Goal: Transaction & Acquisition: Purchase product/service

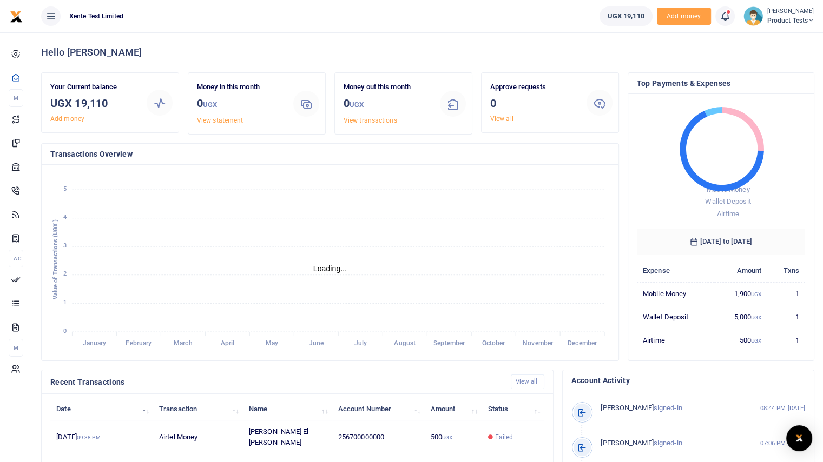
scroll to position [9, 9]
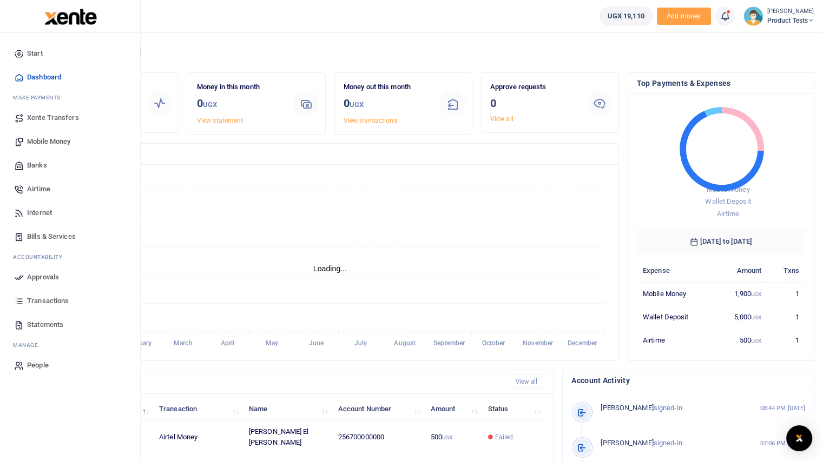
click at [51, 143] on span "Mobile Money" at bounding box center [48, 141] width 43 height 11
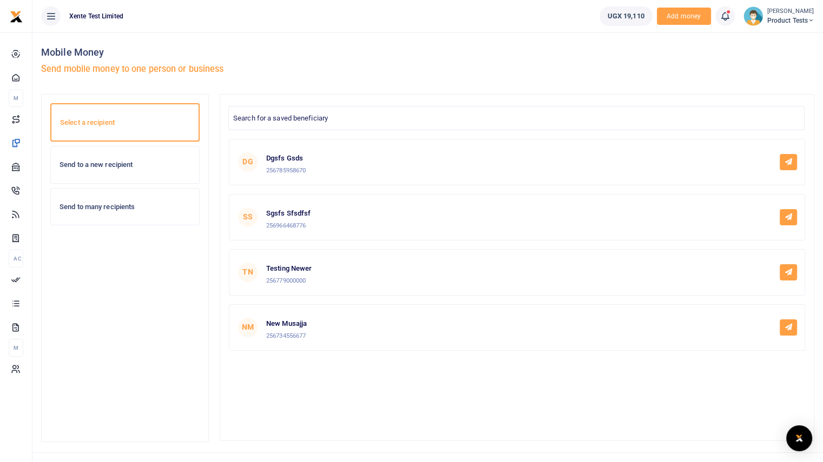
click at [152, 168] on h6 "Send to a new recipient" at bounding box center [124, 165] width 131 height 9
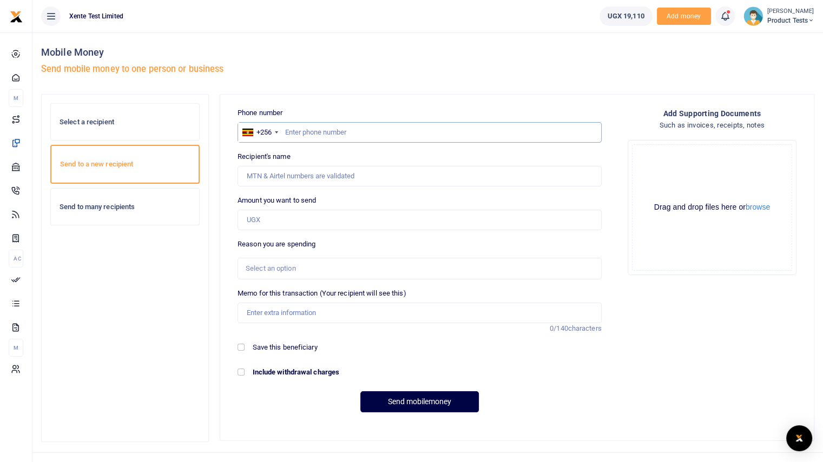
click at [334, 131] on input "text" at bounding box center [419, 132] width 364 height 21
type input "785958670"
type input "[PERSON_NAME]"
type input "785958670"
click at [333, 218] on input "Amount you want to send" at bounding box center [419, 220] width 364 height 21
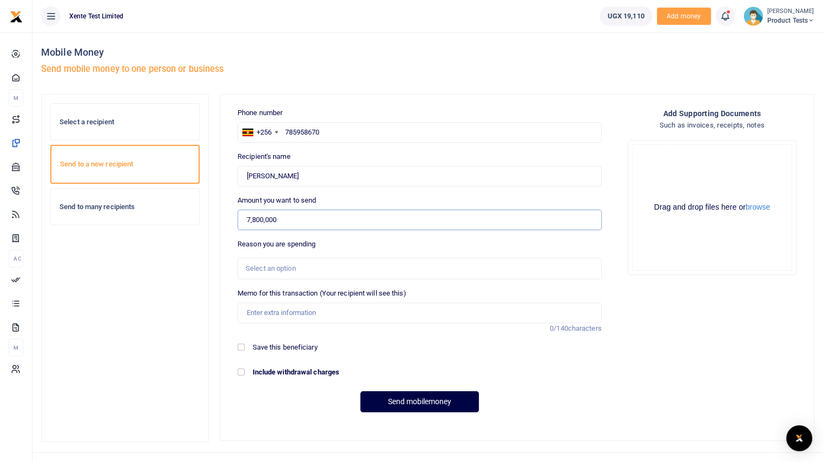
type input "7,800,000"
click at [335, 261] on div "Select an option" at bounding box center [419, 269] width 364 height 22
click at [324, 322] on input "Memo for this transaction (Your recipient will see this)" at bounding box center [419, 313] width 364 height 21
type input "qwertyui"
click at [398, 392] on button "Send mobilemoney" at bounding box center [419, 402] width 118 height 21
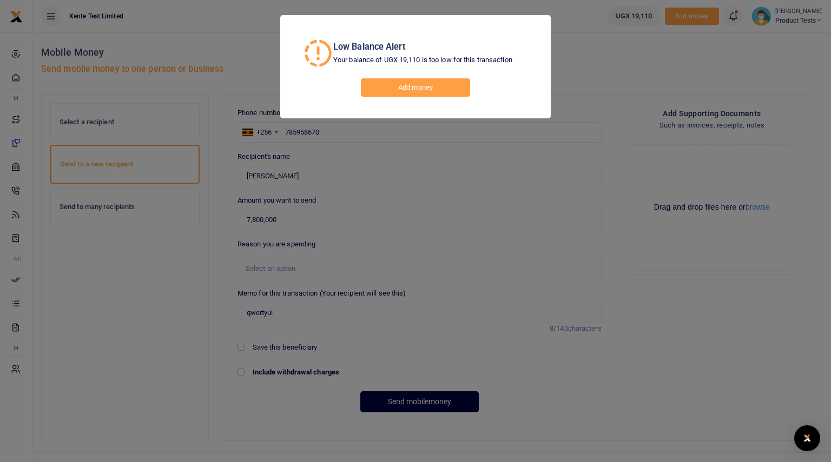
click at [605, 88] on div "Low Balance Alert Your balance of UGX 19,110 is too low for this transaction Ad…" at bounding box center [415, 231] width 831 height 462
